Goal: Task Accomplishment & Management: Use online tool/utility

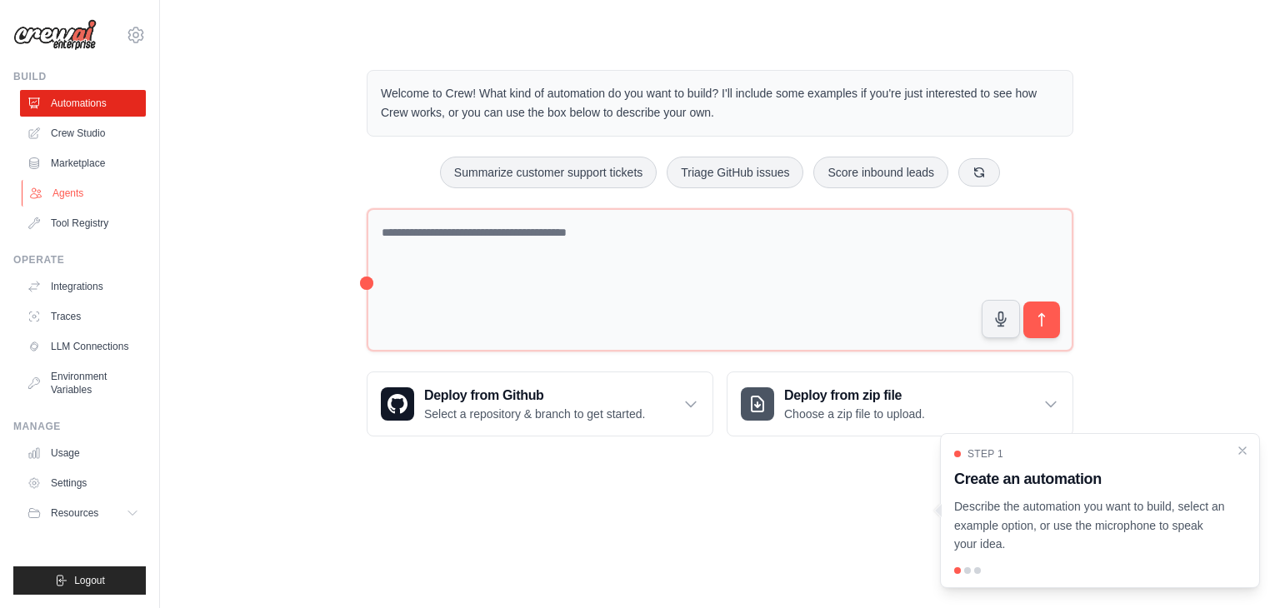
click at [52, 198] on link "Agents" at bounding box center [85, 193] width 126 height 27
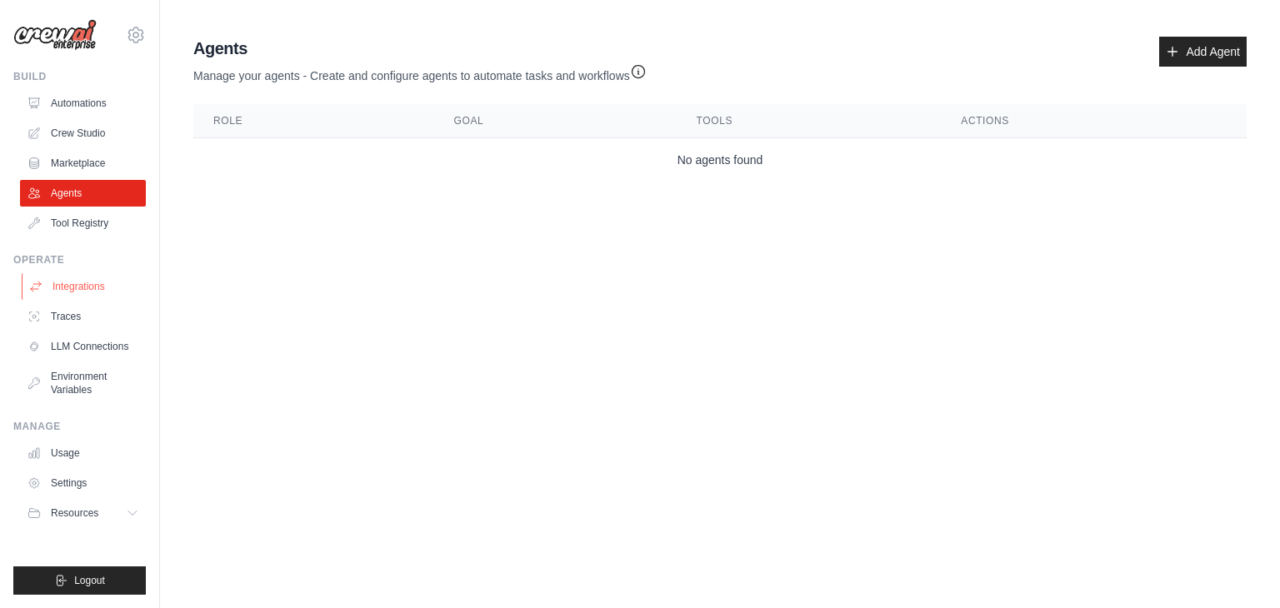
click at [83, 291] on link "Integrations" at bounding box center [85, 286] width 126 height 27
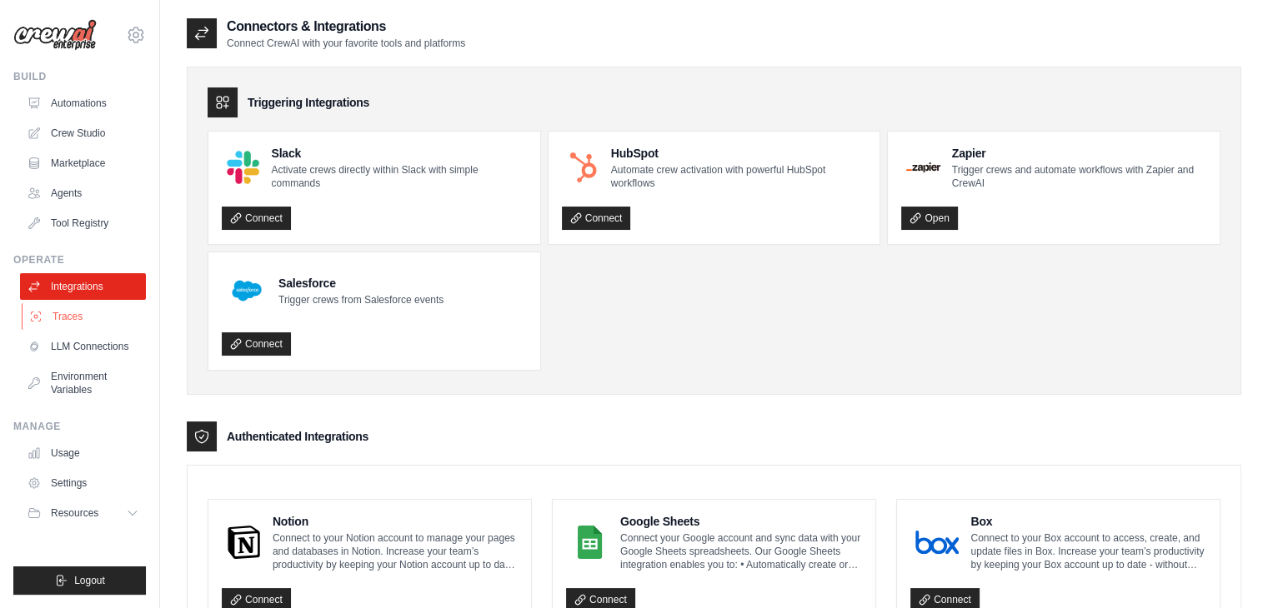
click at [75, 320] on link "Traces" at bounding box center [85, 316] width 126 height 27
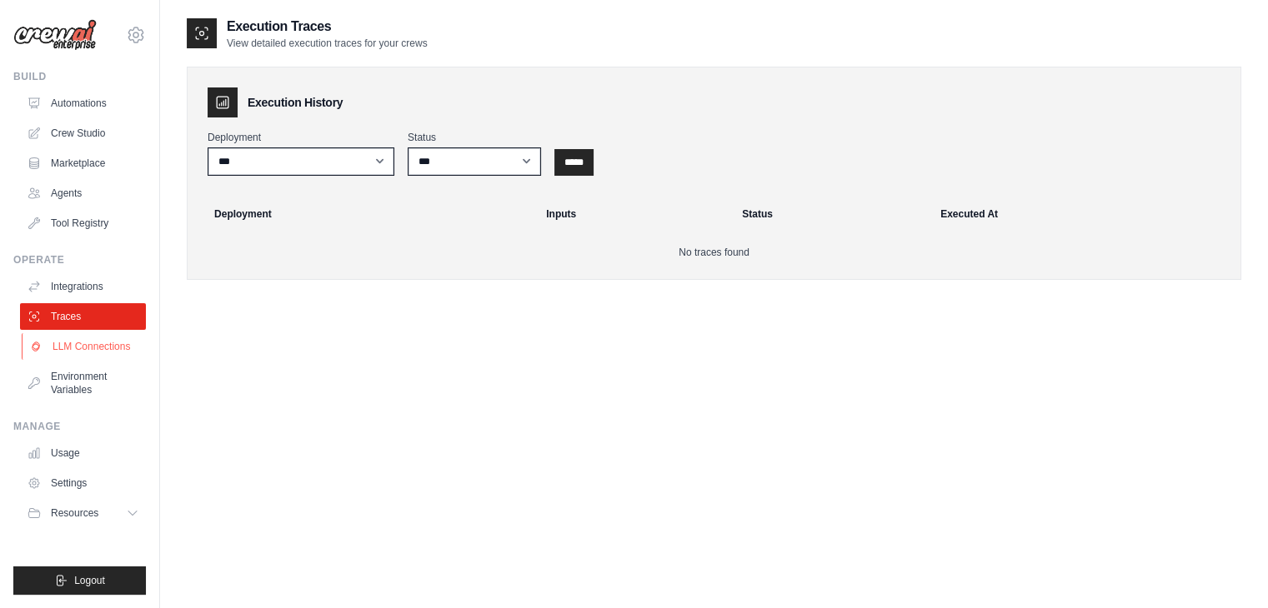
click at [71, 349] on link "LLM Connections" at bounding box center [85, 346] width 126 height 27
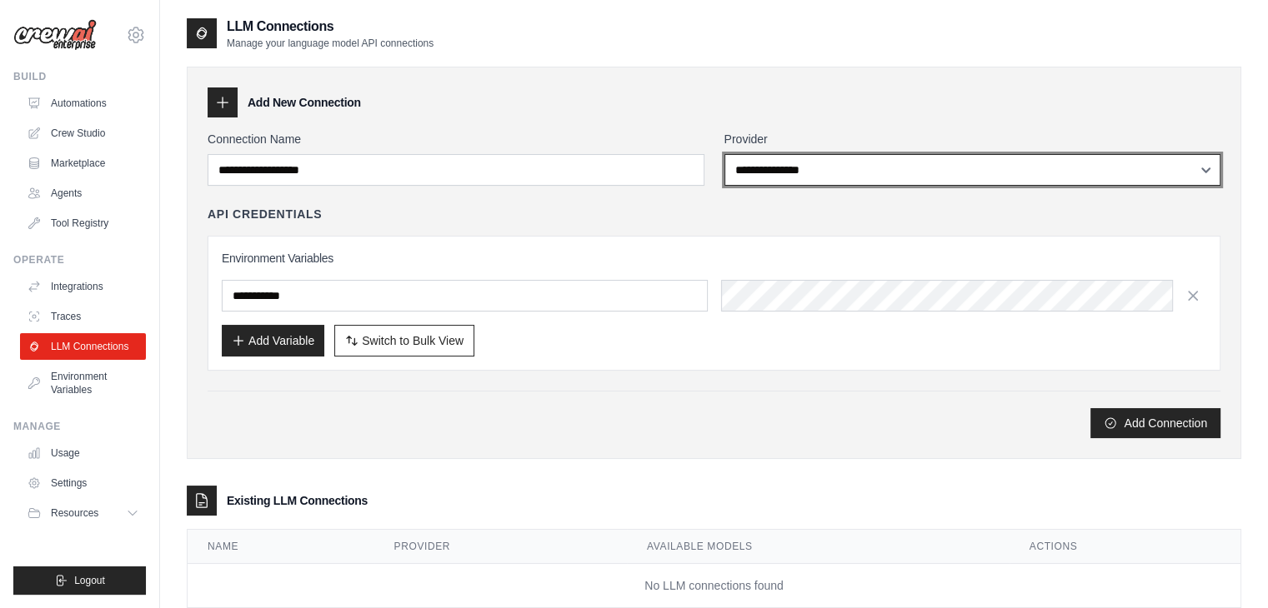
click at [813, 180] on select "**********" at bounding box center [972, 170] width 497 height 32
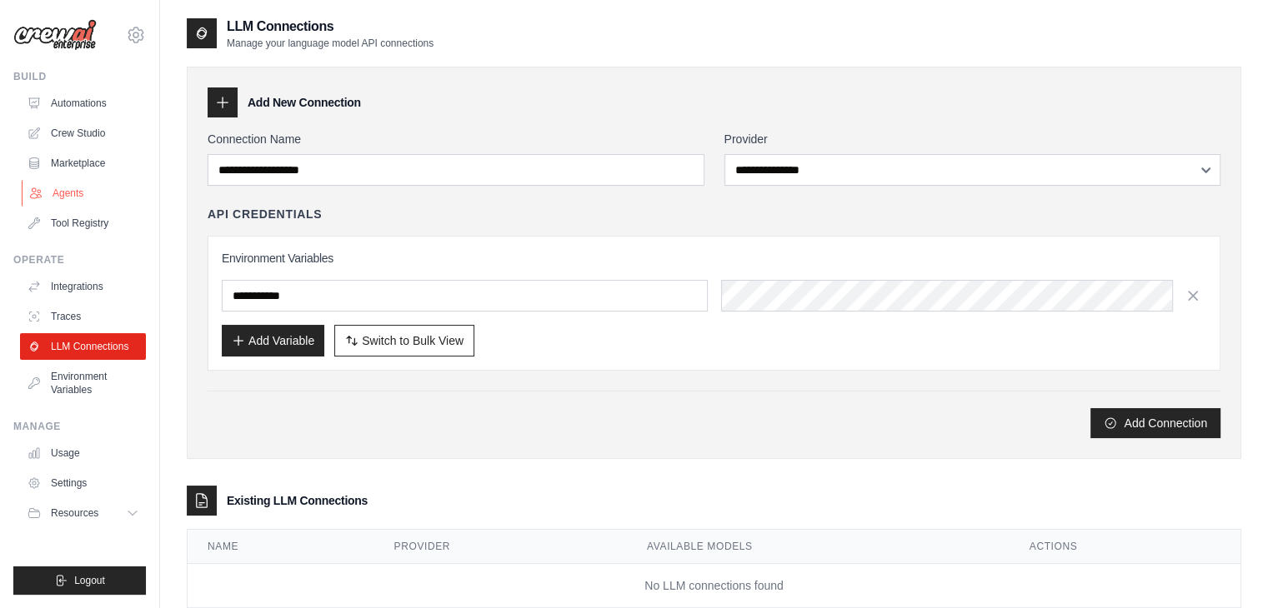
click at [70, 196] on link "Agents" at bounding box center [85, 193] width 126 height 27
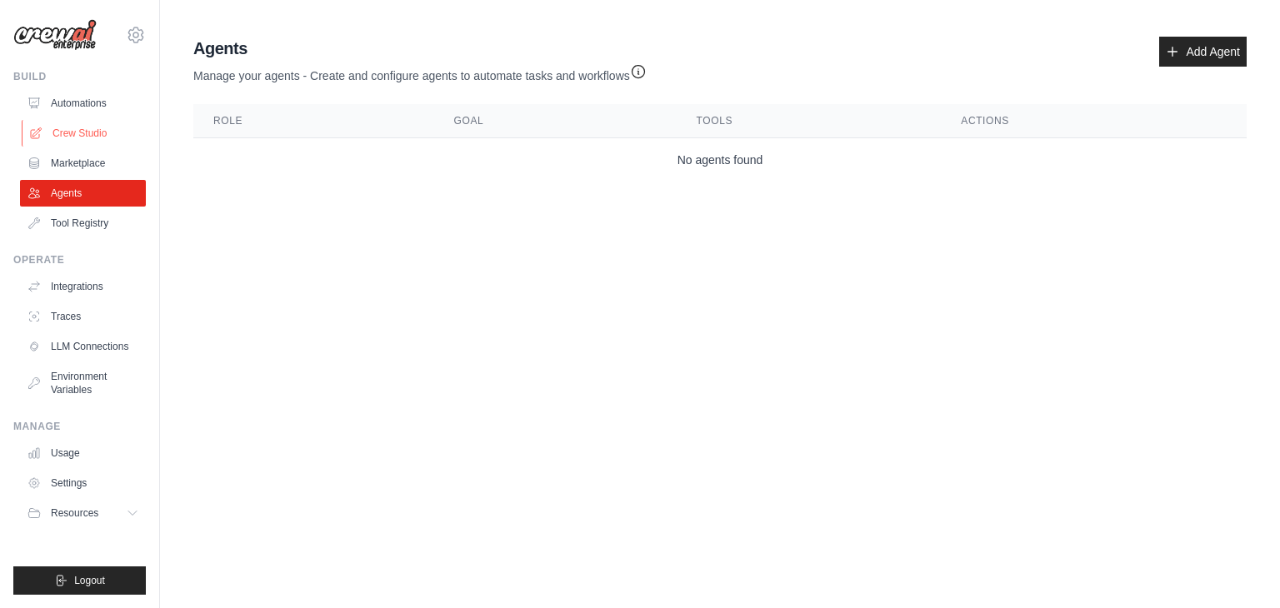
click at [88, 124] on link "Crew Studio" at bounding box center [85, 133] width 126 height 27
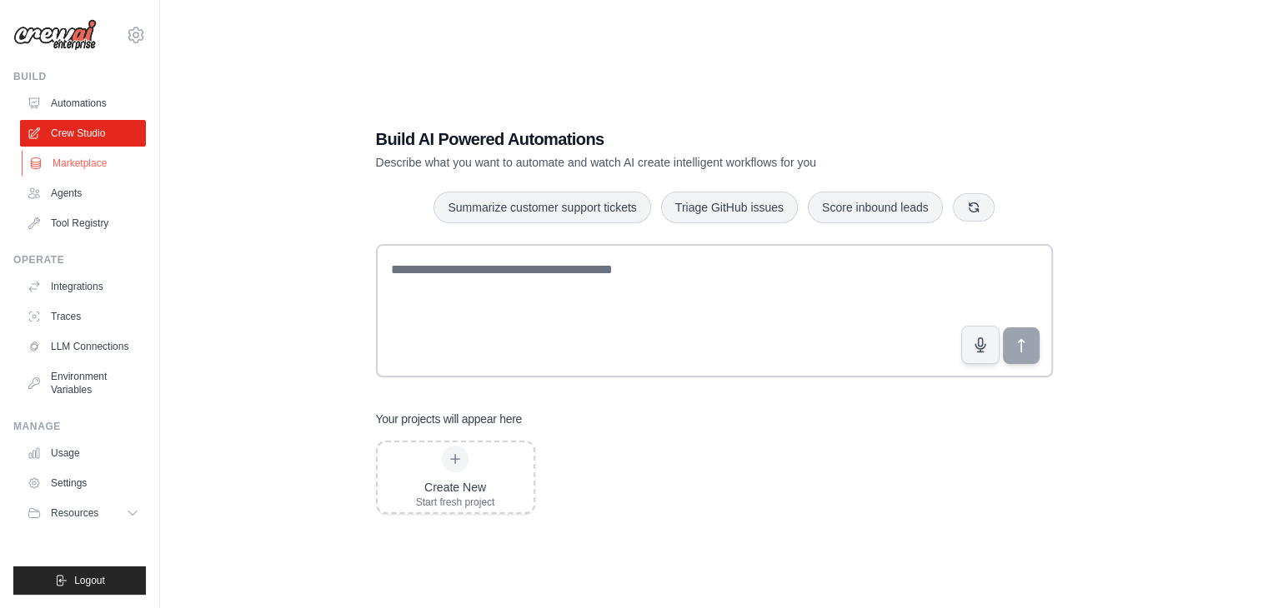
click at [74, 162] on link "Marketplace" at bounding box center [85, 163] width 126 height 27
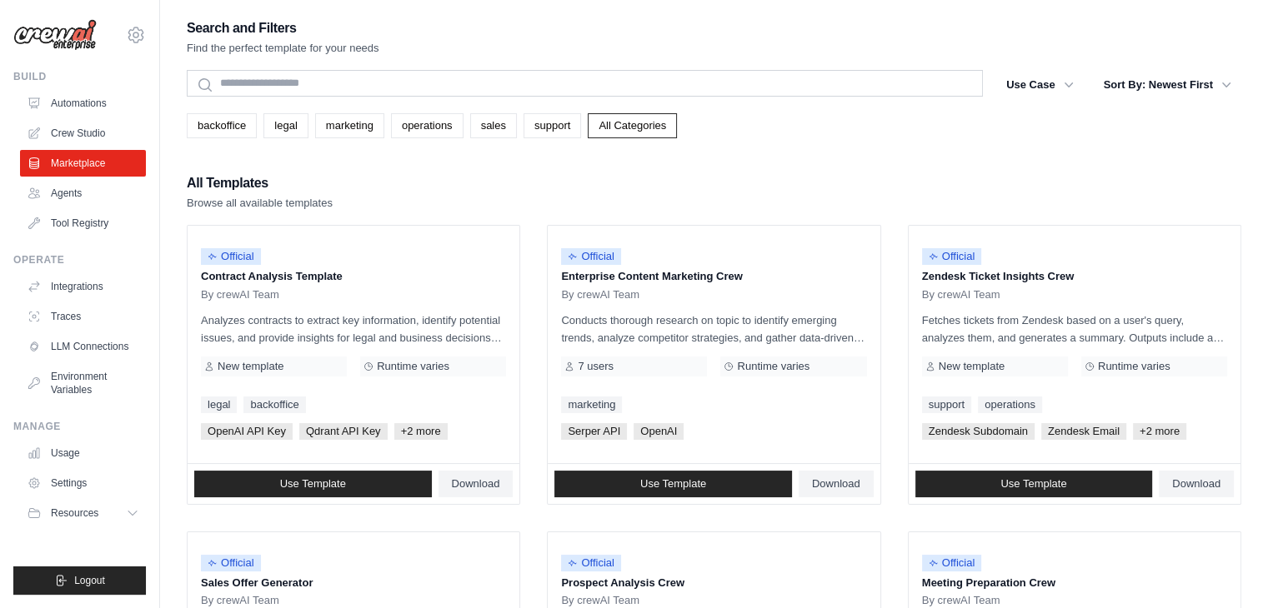
drag, startPoint x: 396, startPoint y: 161, endPoint x: 383, endPoint y: 163, distance: 12.7
drag, startPoint x: 383, startPoint y: 163, endPoint x: 365, endPoint y: 166, distance: 18.5
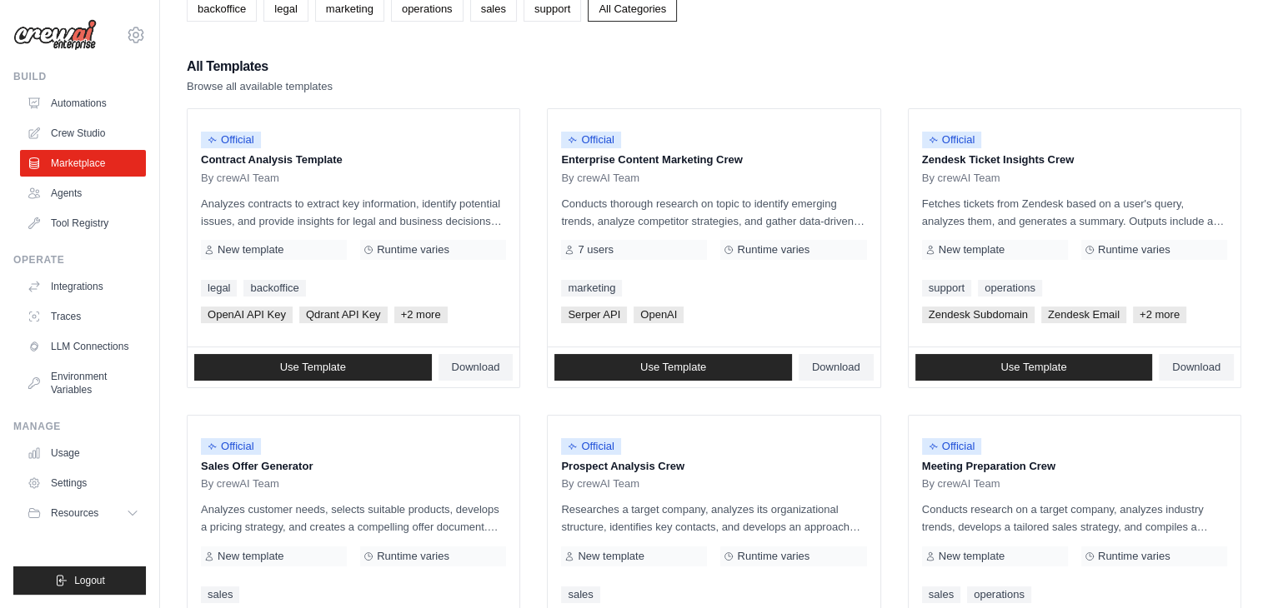
scroll to position [117, 0]
drag, startPoint x: 637, startPoint y: 43, endPoint x: 618, endPoint y: 48, distance: 19.6
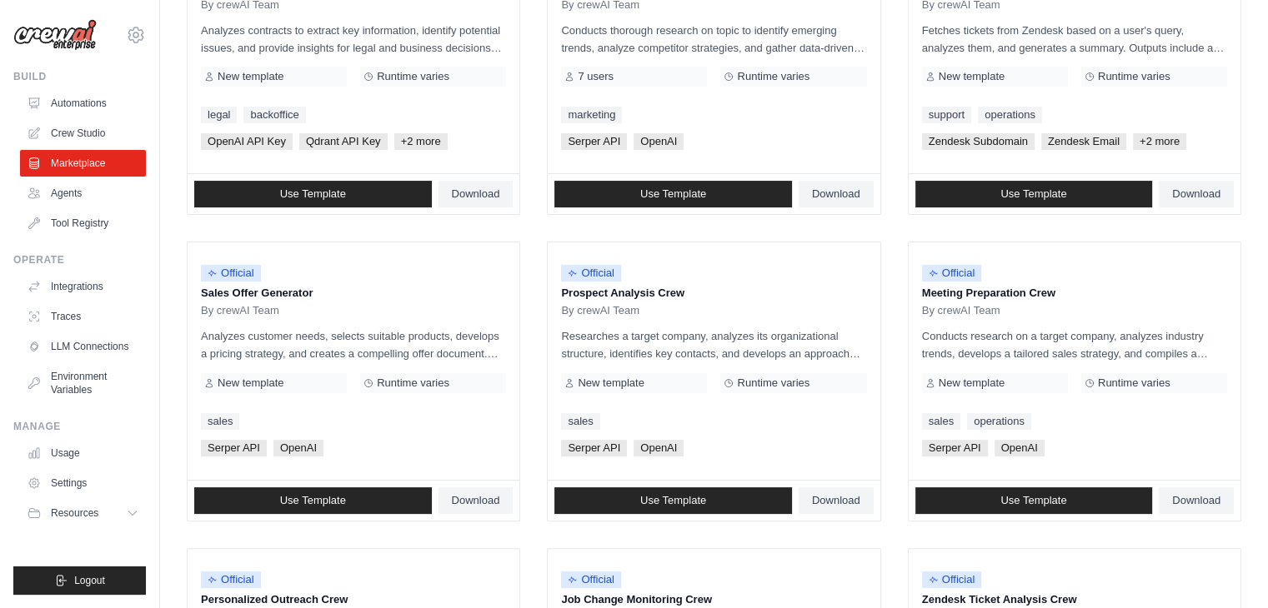
click at [534, 126] on ul "Official Contract Analysis Template By crewAI Team Analyzes contracts to extrac…" at bounding box center [714, 534] width 1054 height 1199
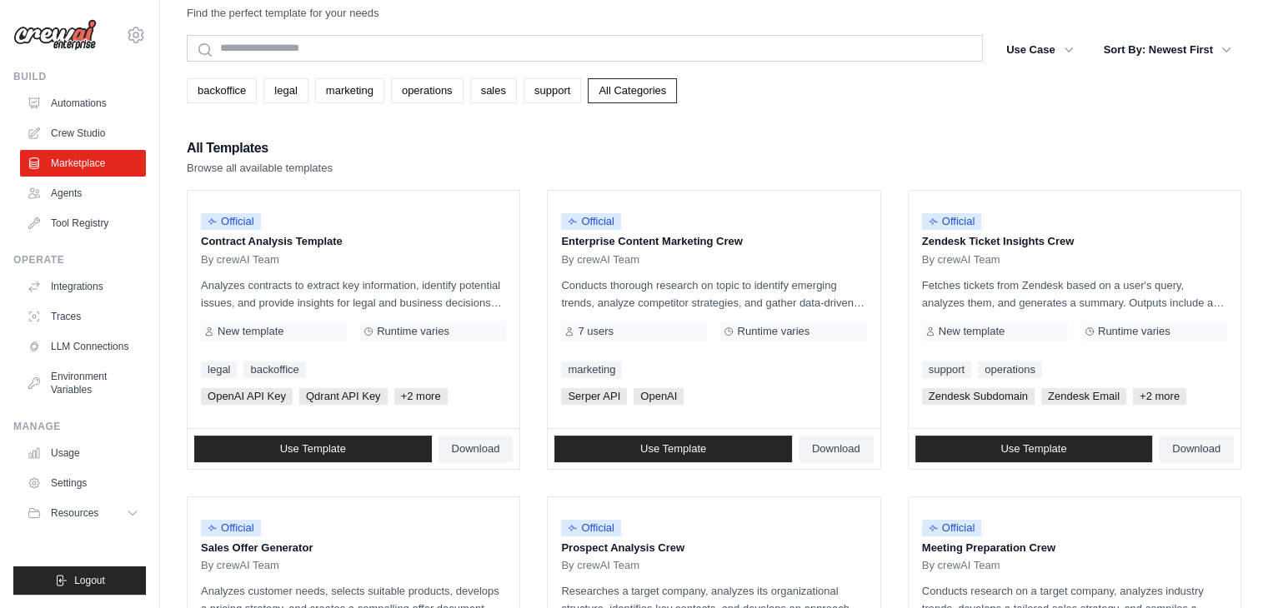
scroll to position [0, 0]
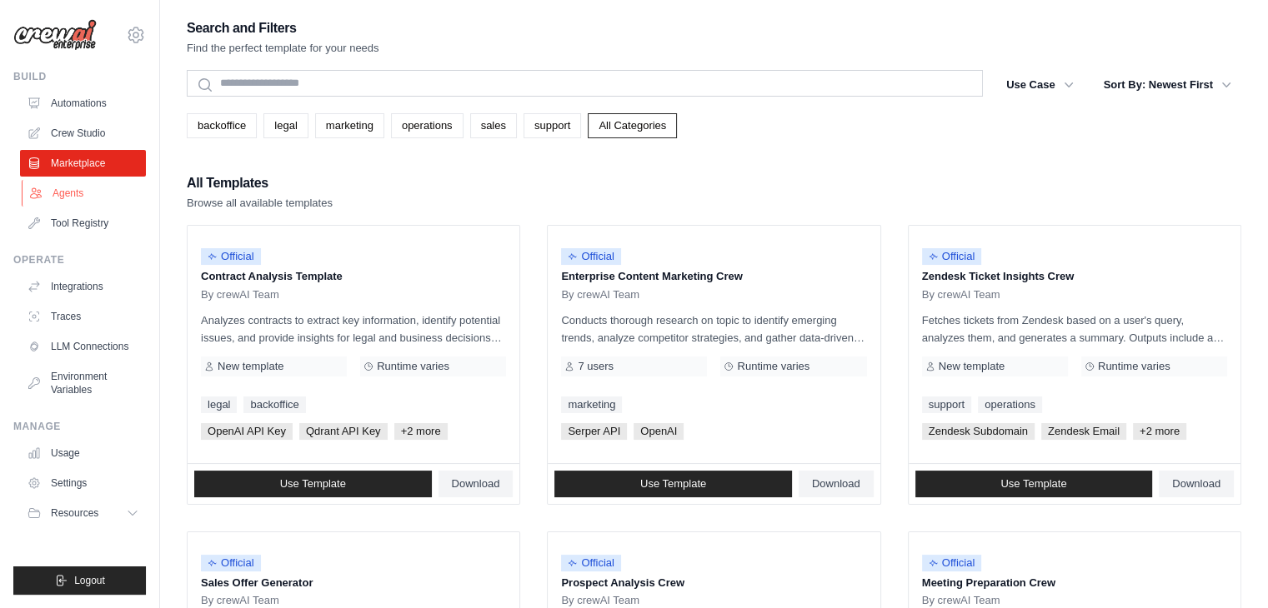
click at [83, 182] on link "Agents" at bounding box center [85, 193] width 126 height 27
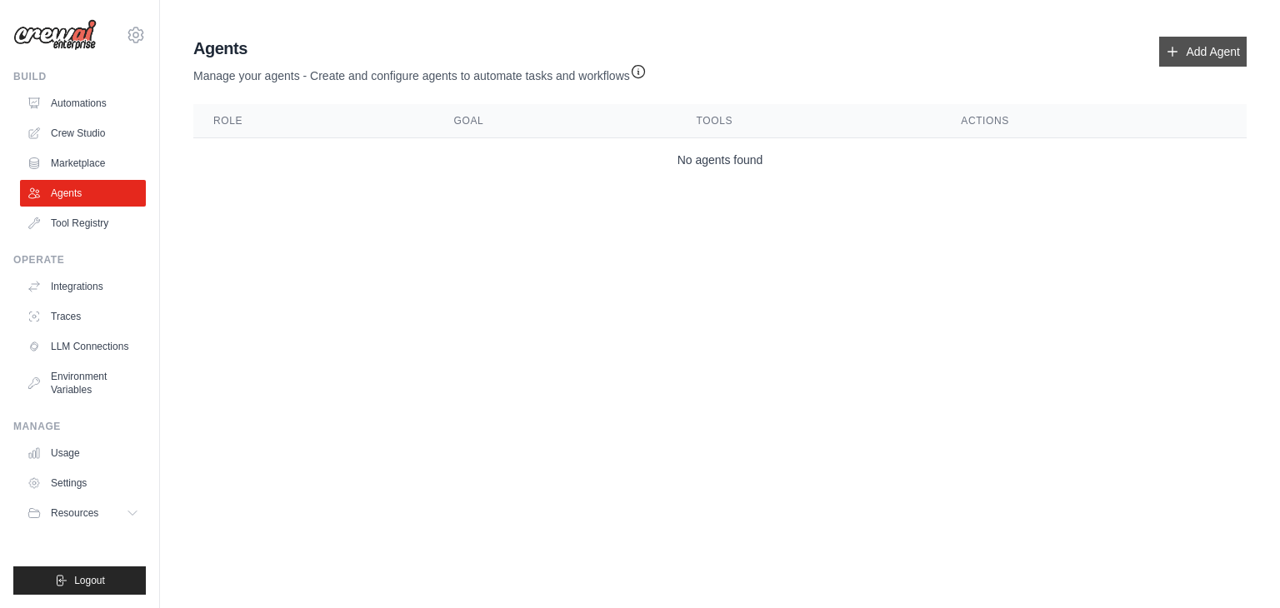
click at [1193, 56] on link "Add Agent" at bounding box center [1203, 52] width 88 height 30
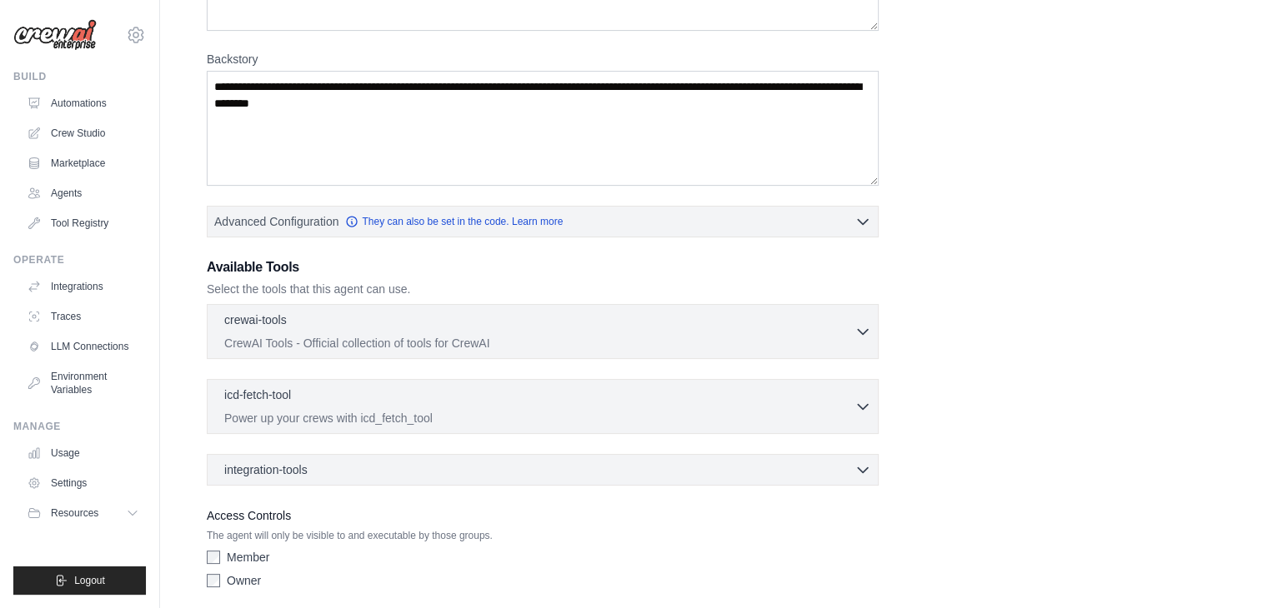
scroll to position [283, 0]
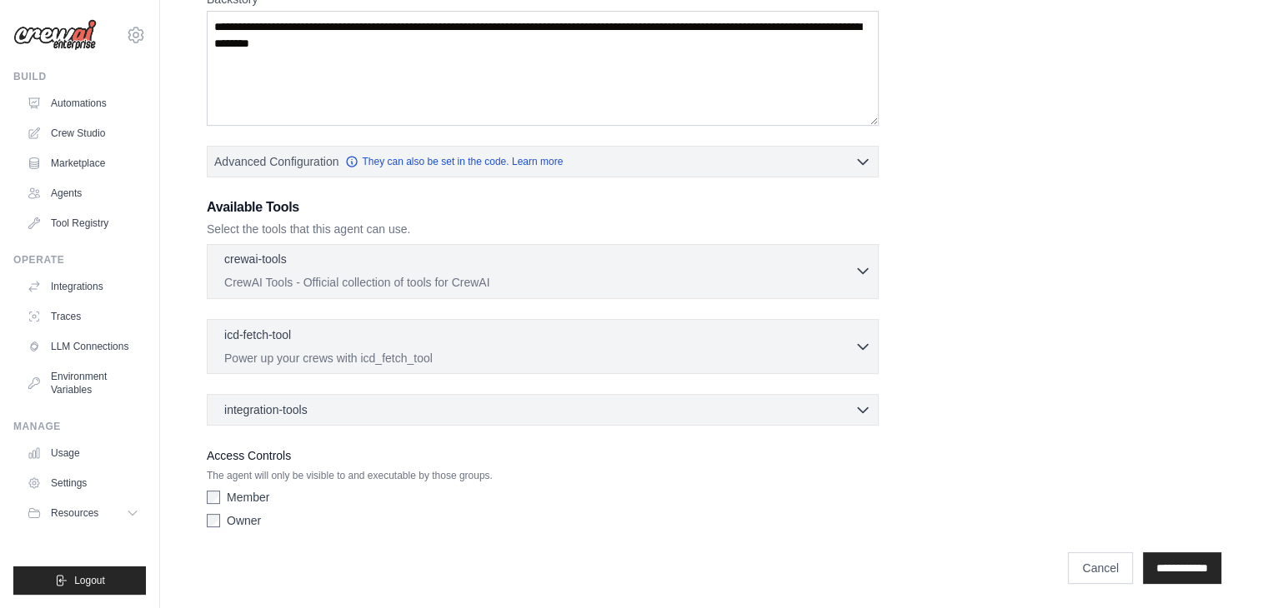
click at [859, 271] on icon "button" at bounding box center [862, 271] width 17 height 17
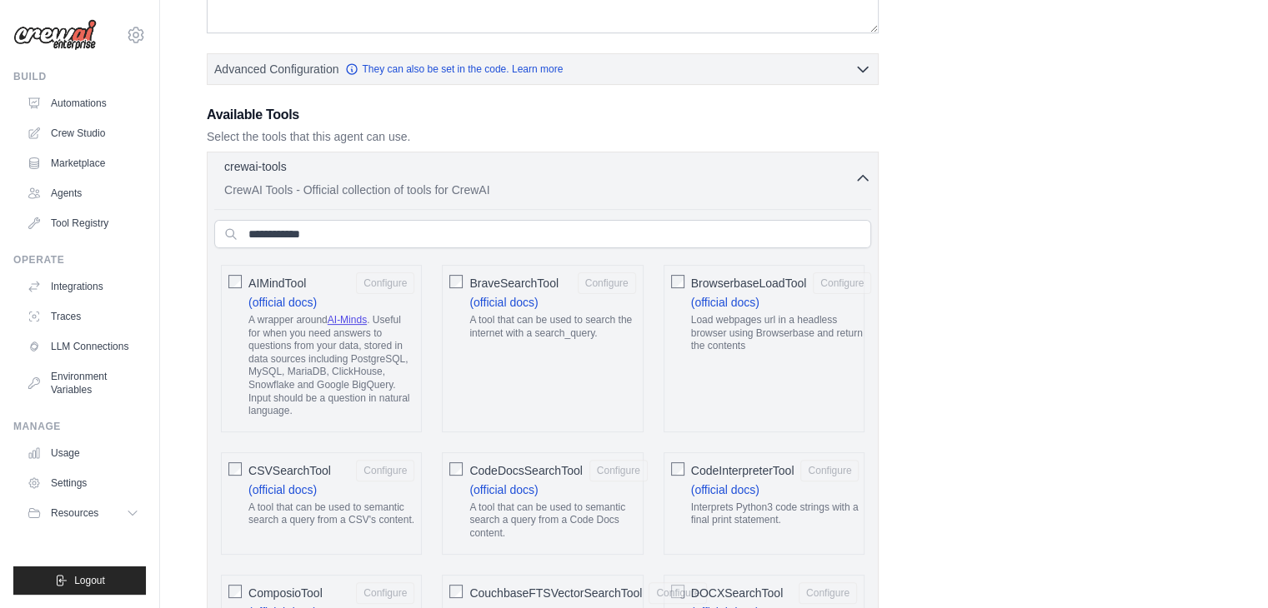
scroll to position [386, 0]
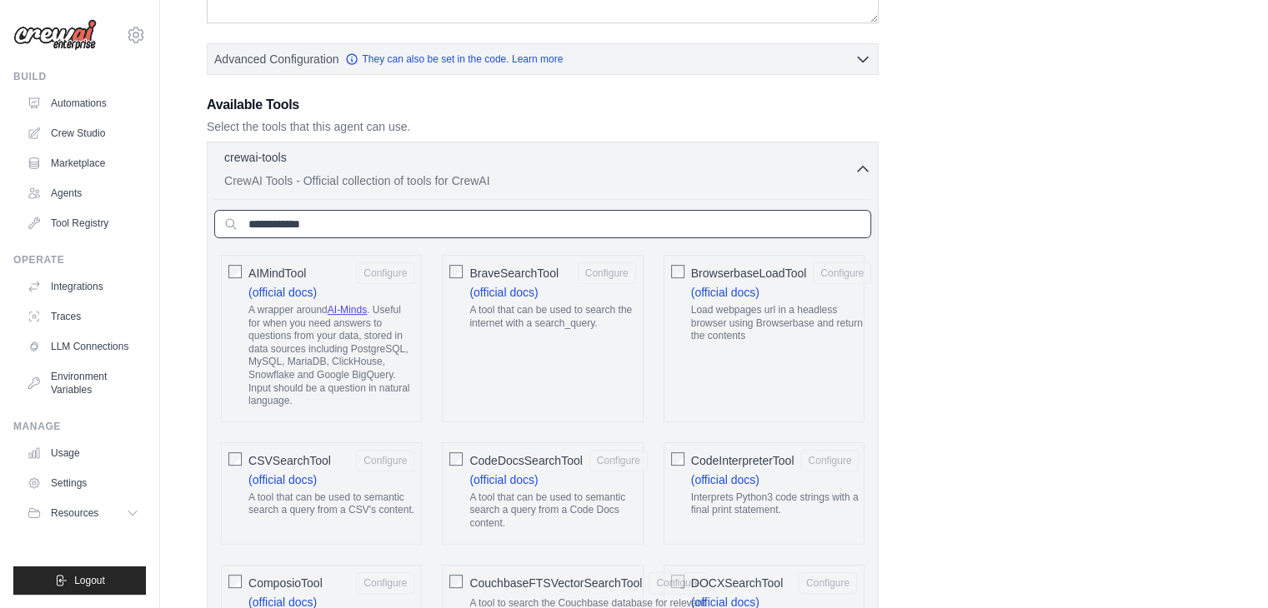
click at [721, 231] on input "text" at bounding box center [542, 224] width 657 height 28
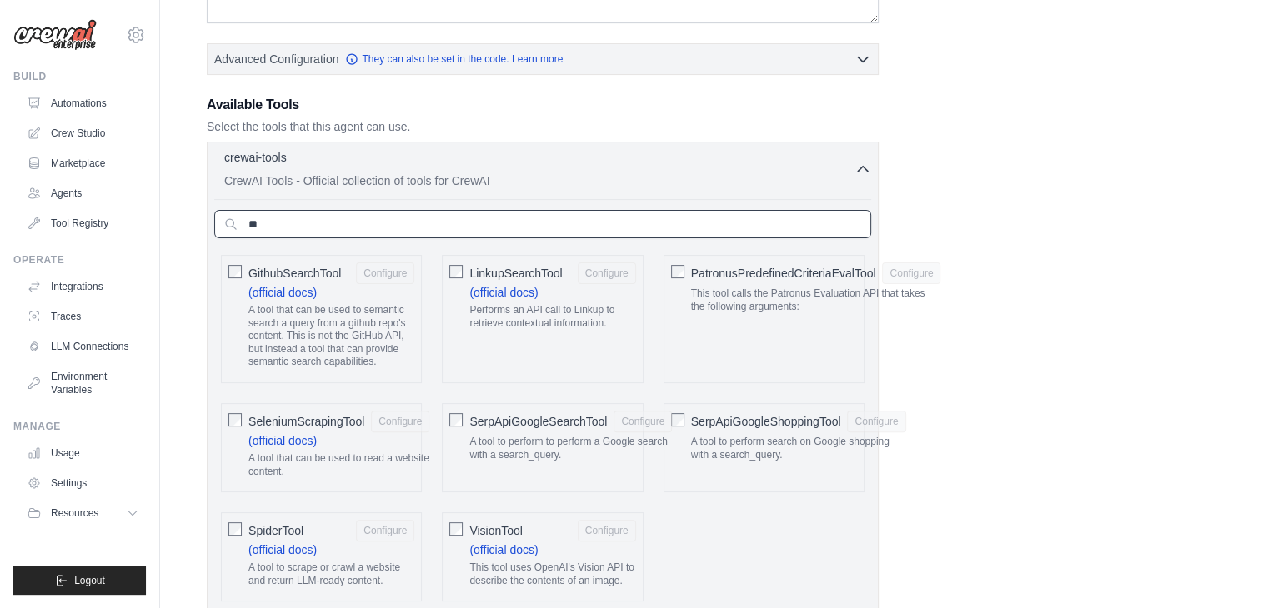
type input "*"
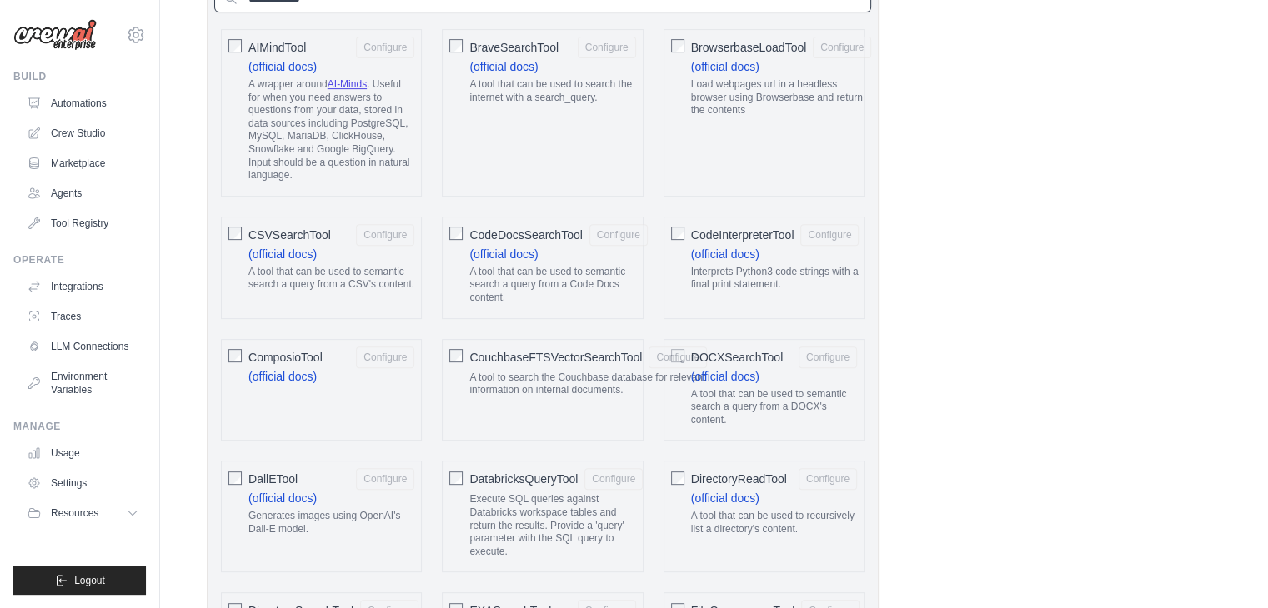
scroll to position [440, 0]
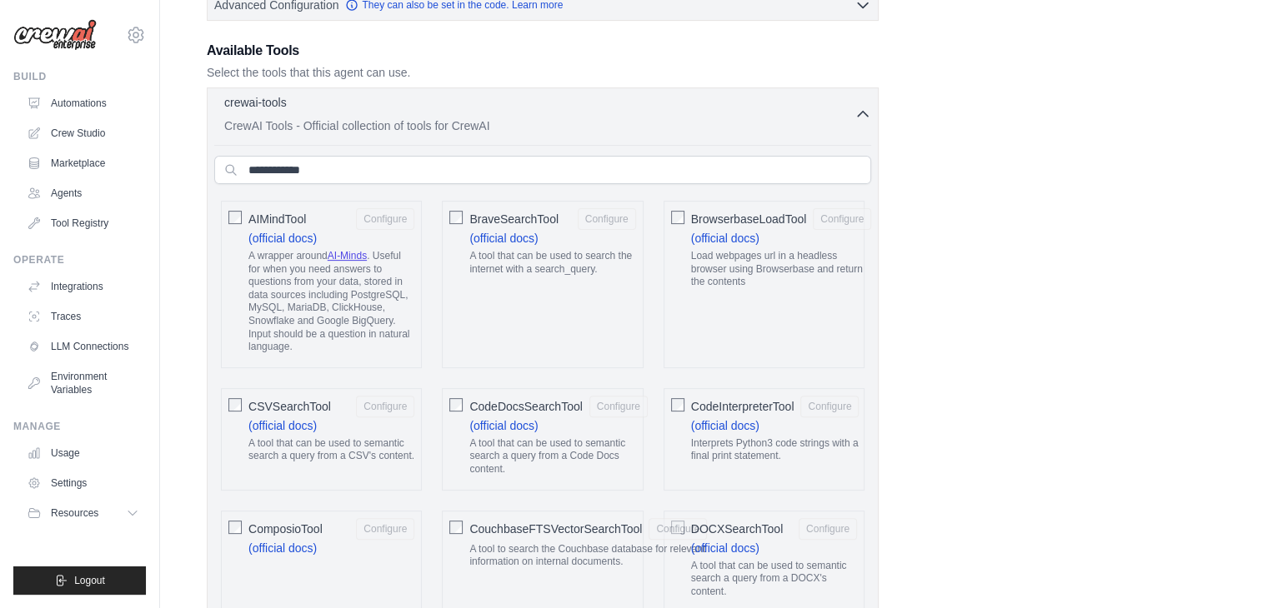
click at [858, 106] on icon "button" at bounding box center [862, 114] width 17 height 17
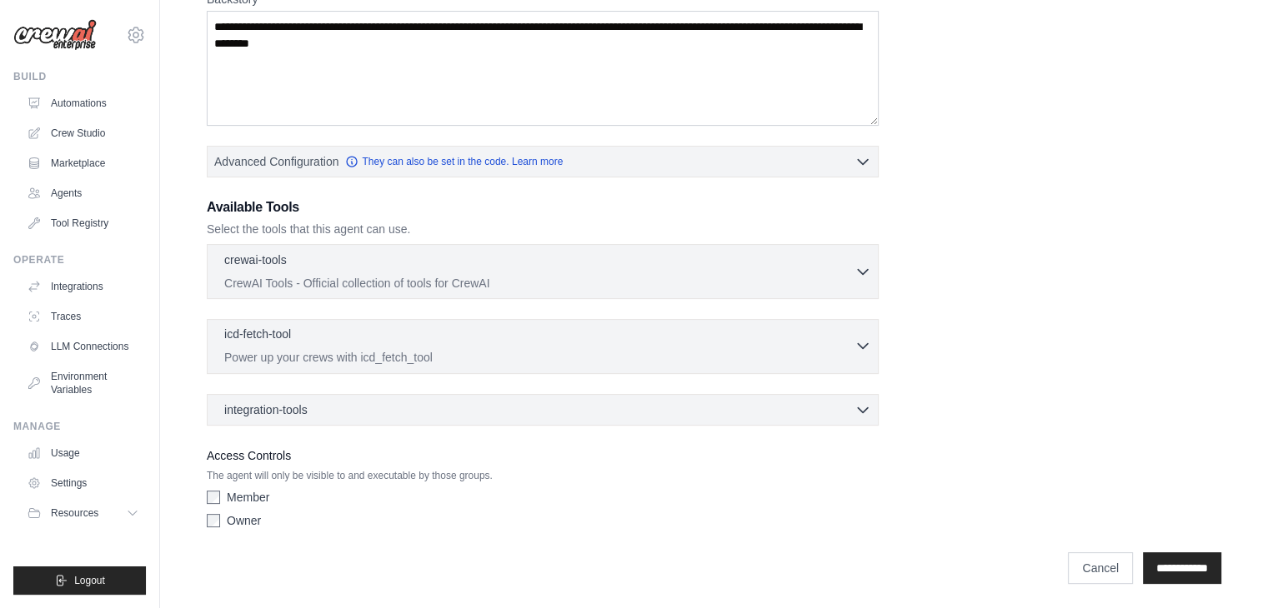
click at [847, 343] on div "icd-fetch-tool 0 selected" at bounding box center [539, 336] width 630 height 20
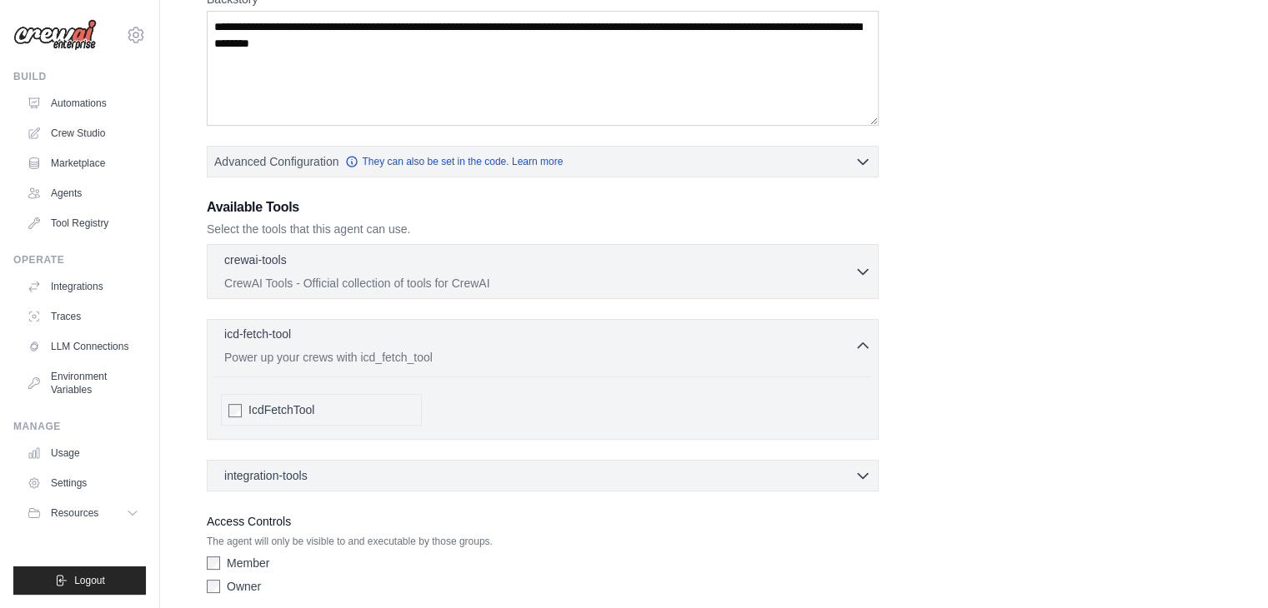
click at [842, 343] on div "icd-fetch-tool 0 selected" at bounding box center [539, 336] width 630 height 20
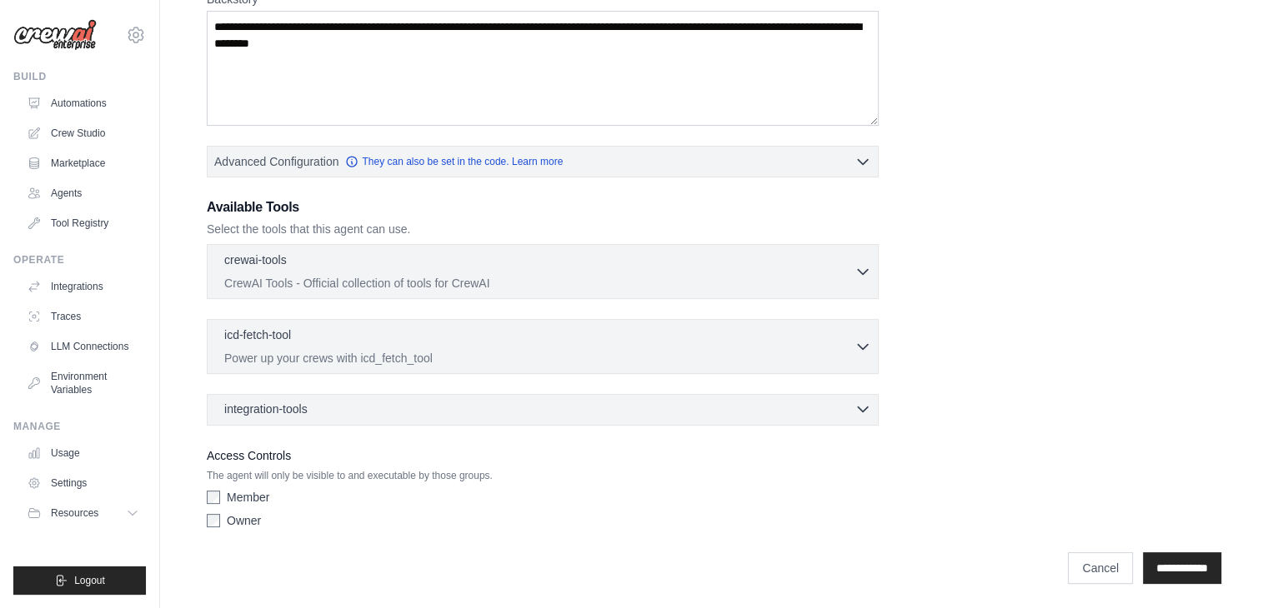
click at [860, 404] on icon "button" at bounding box center [862, 409] width 17 height 17
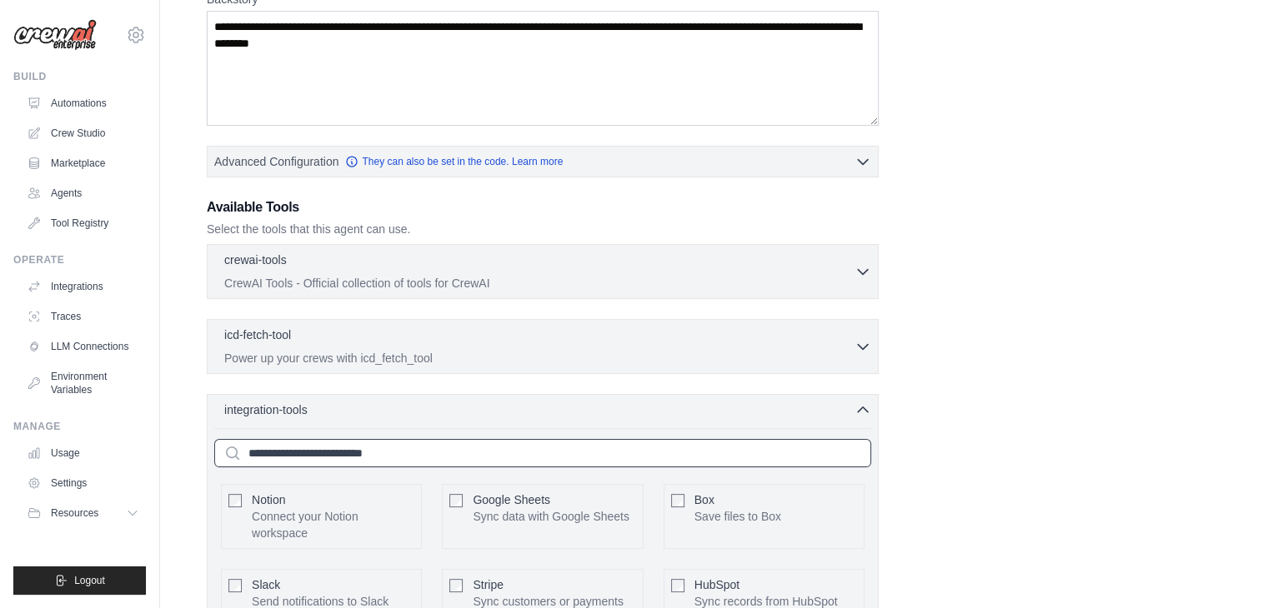
click at [637, 448] on input "text" at bounding box center [542, 453] width 657 height 28
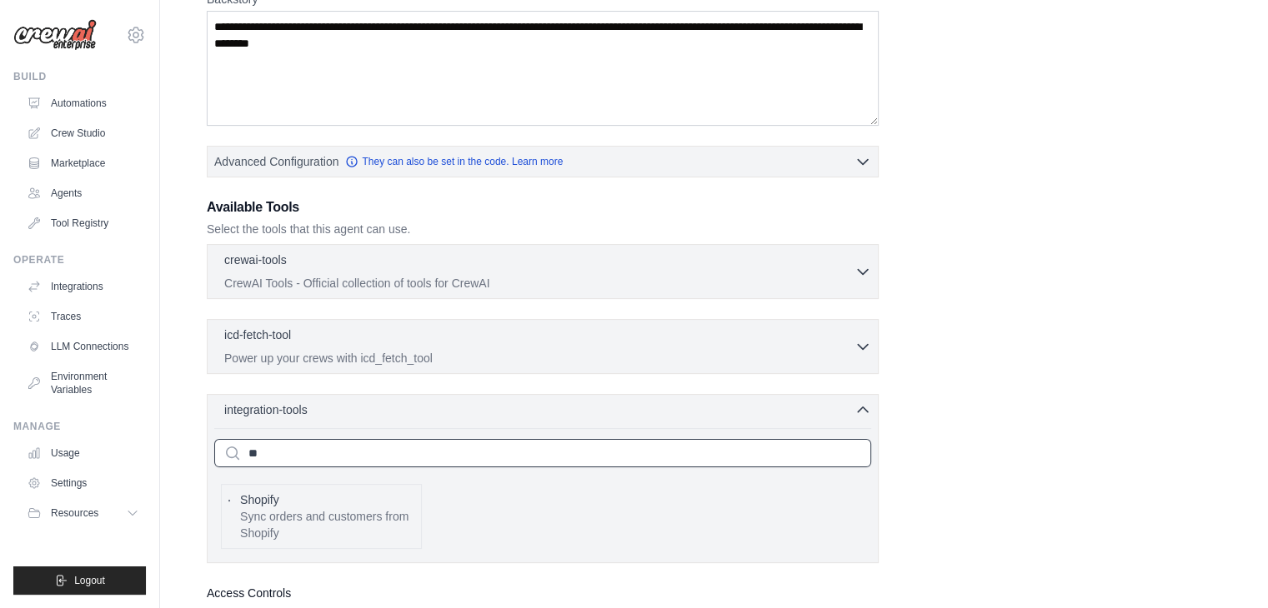
type input "*"
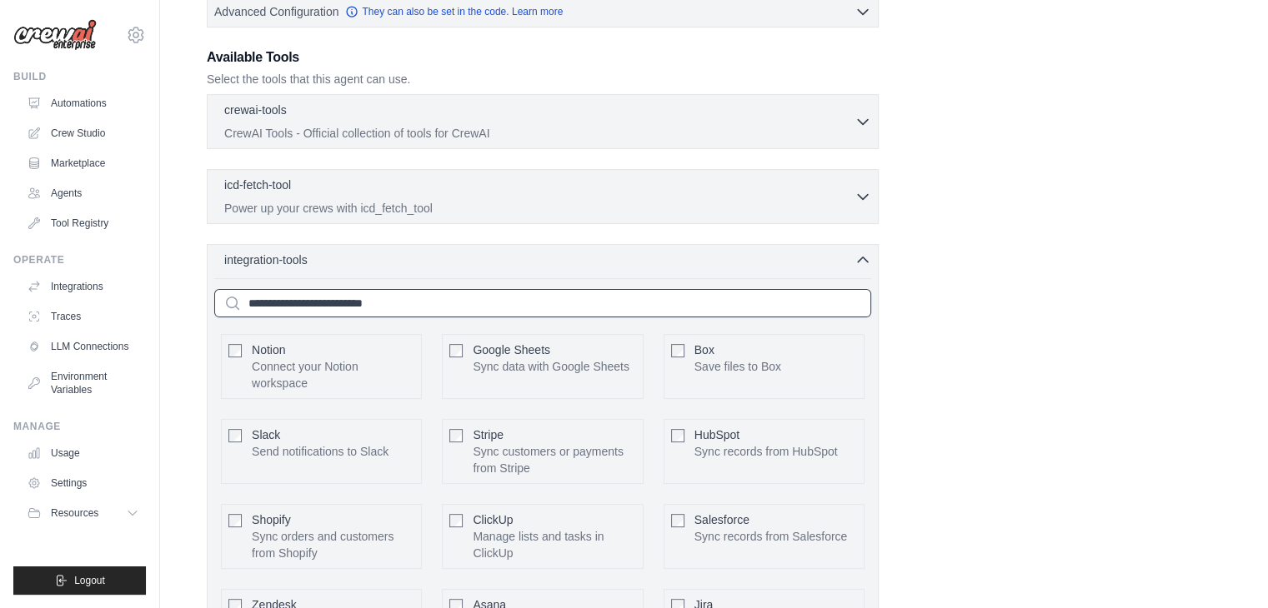
scroll to position [433, 0]
click at [868, 254] on icon "button" at bounding box center [862, 259] width 17 height 17
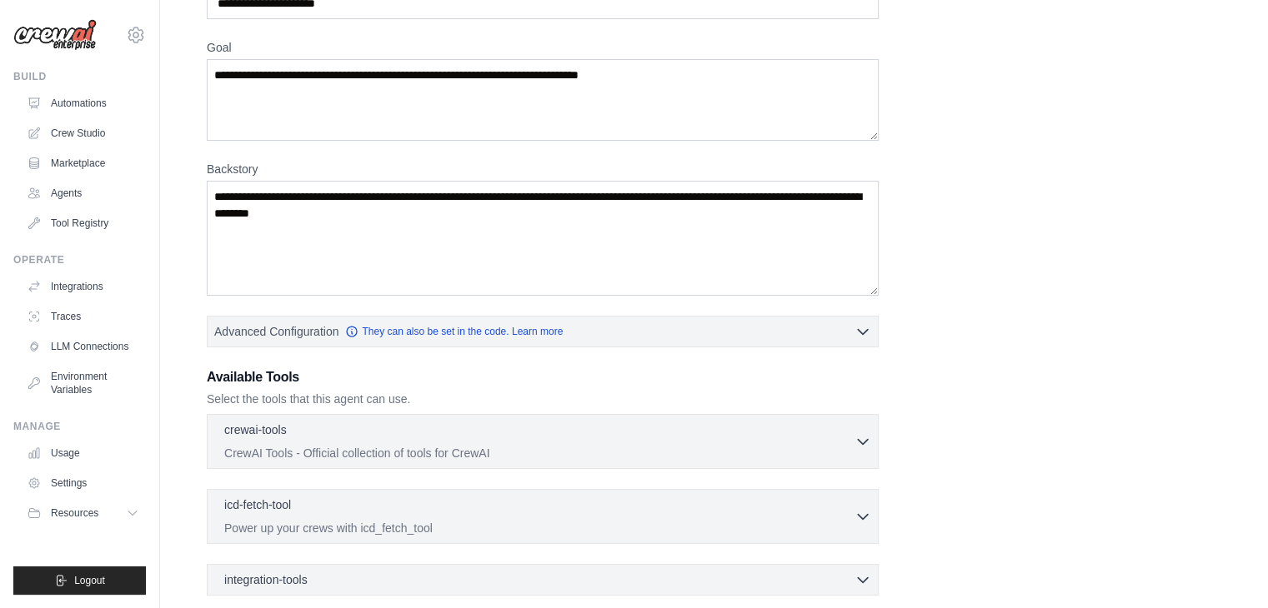
scroll to position [90, 0]
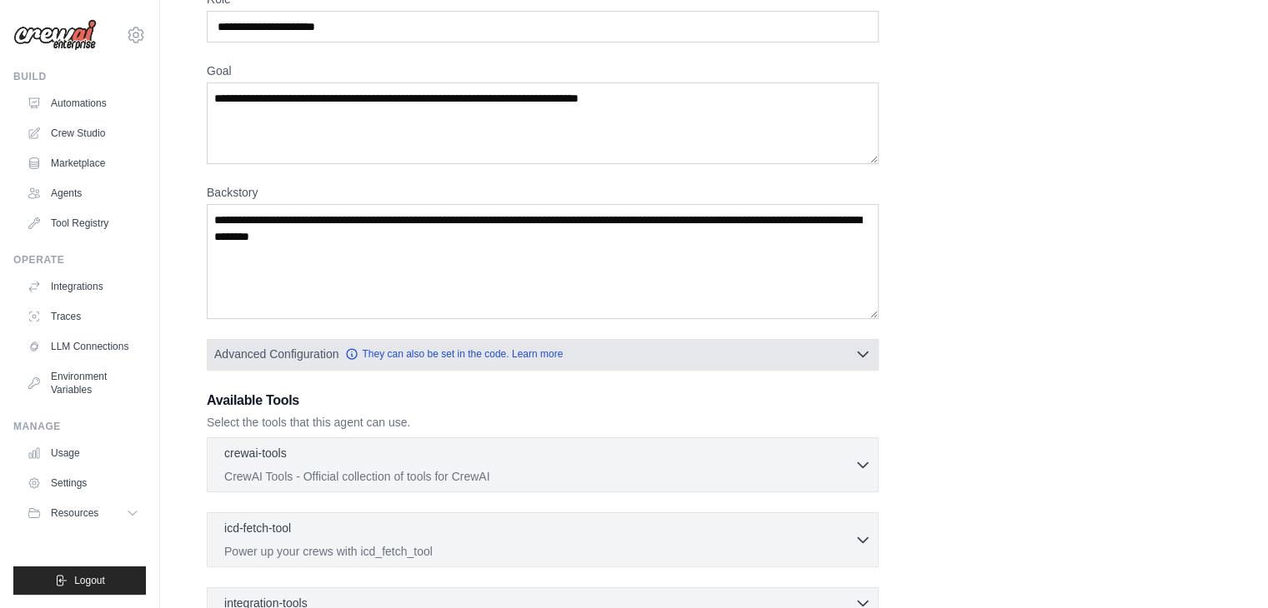
click at [863, 353] on icon "button" at bounding box center [862, 354] width 17 height 17
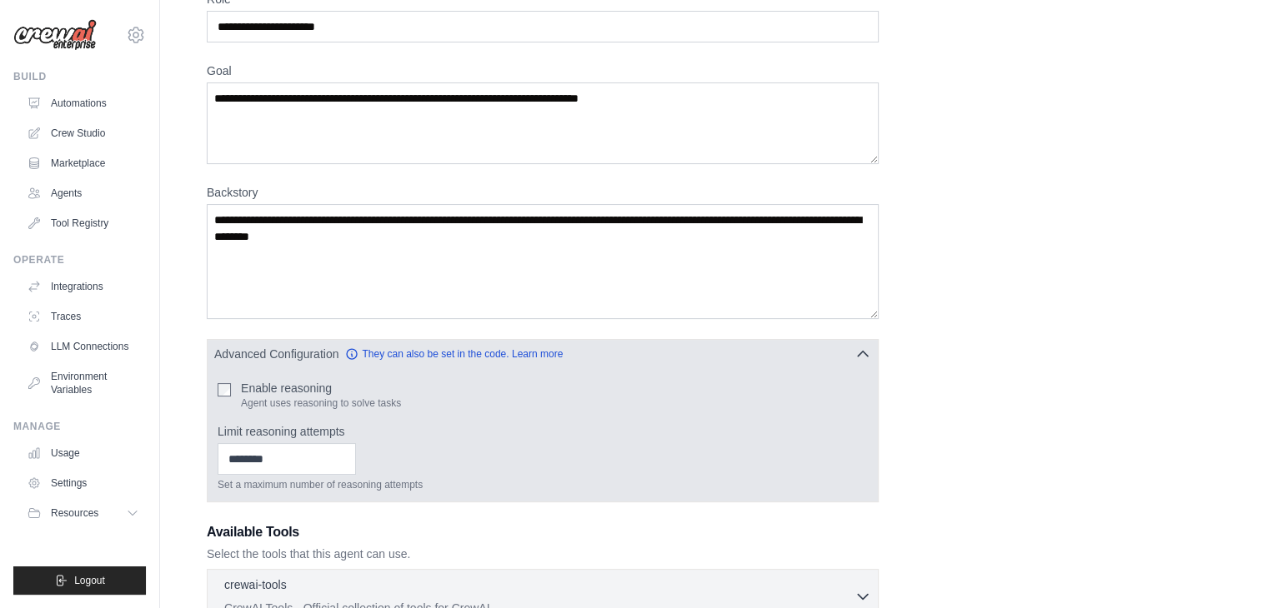
click at [863, 353] on icon "button" at bounding box center [862, 354] width 17 height 17
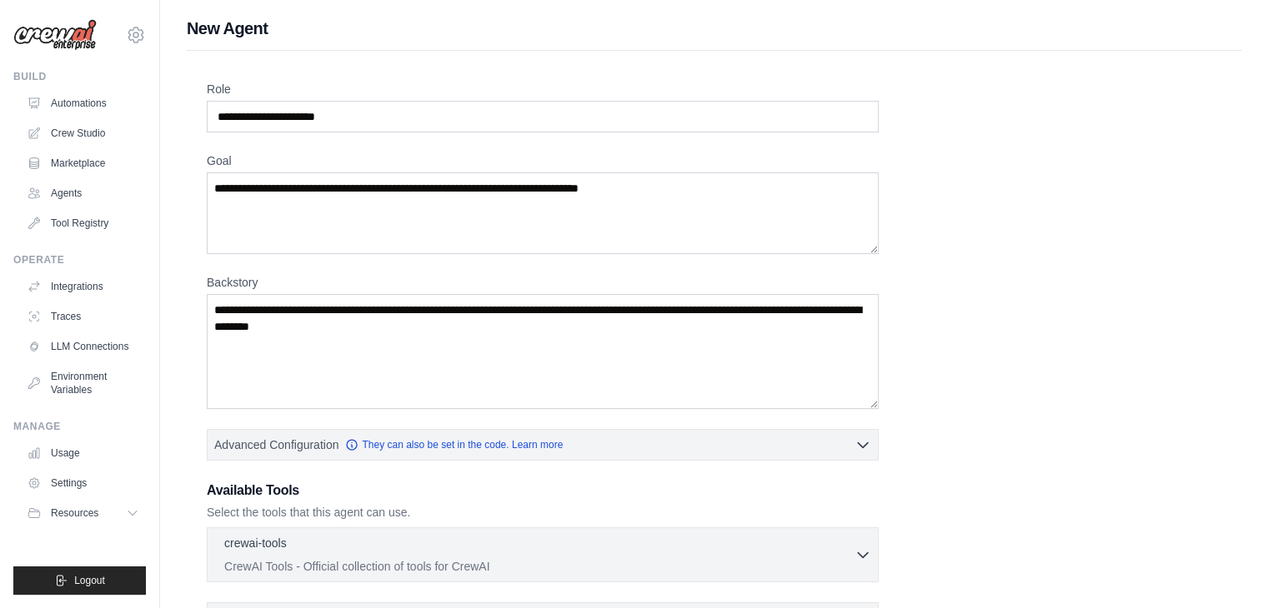
scroll to position [0, 0]
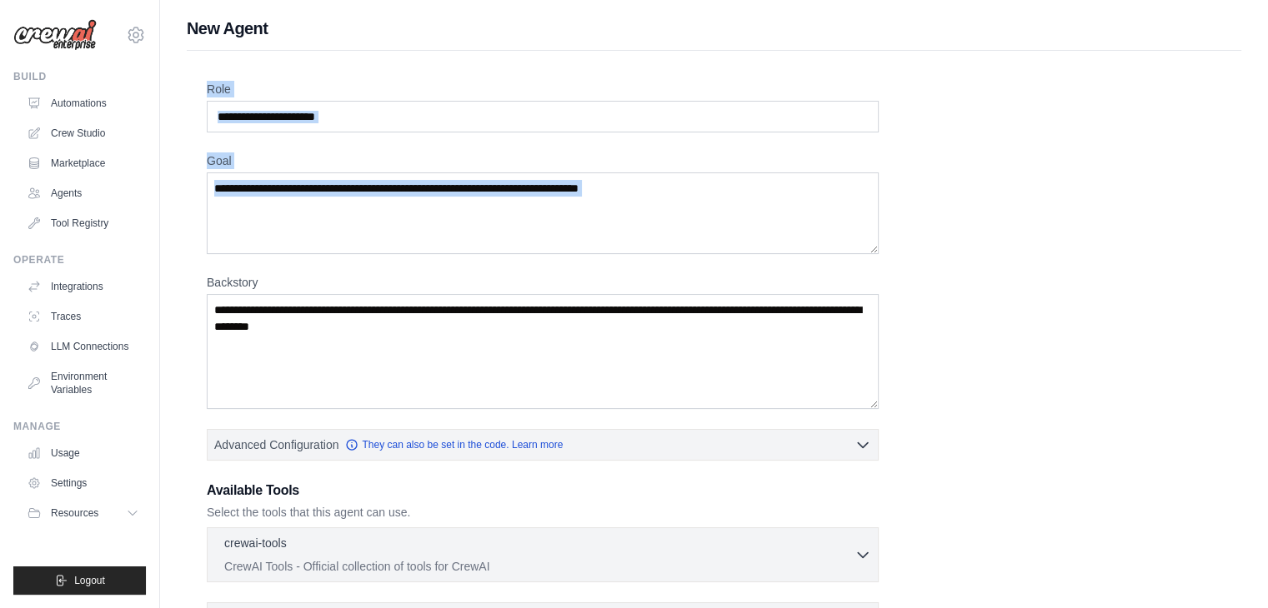
drag, startPoint x: 206, startPoint y: 82, endPoint x: 184, endPoint y: 288, distance: 207.0
click at [184, 288] on div "New Agent Role Goal Backstory Advanced Configuration They can also be set in th…" at bounding box center [714, 447] width 1108 height 861
